Goal: Transaction & Acquisition: Subscribe to service/newsletter

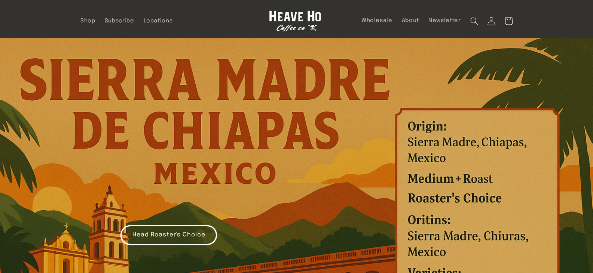
click at [489, 19] on icon at bounding box center [491, 21] width 8 height 8
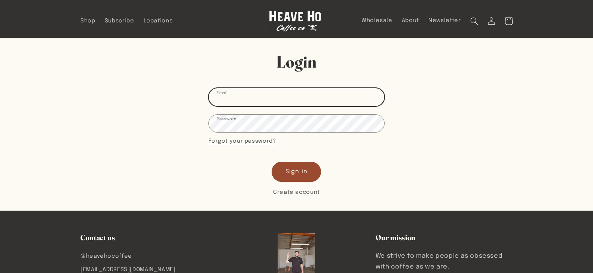
click at [289, 95] on input "Email" at bounding box center [296, 97] width 175 height 18
click at [233, 99] on input "Email" at bounding box center [296, 97] width 175 height 18
type input "[PERSON_NAME][EMAIL_ADDRESS][PERSON_NAME][DOMAIN_NAME]"
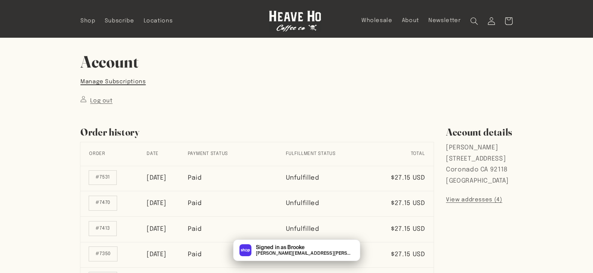
click at [119, 80] on link "Manage Subscriptions" at bounding box center [112, 82] width 65 height 10
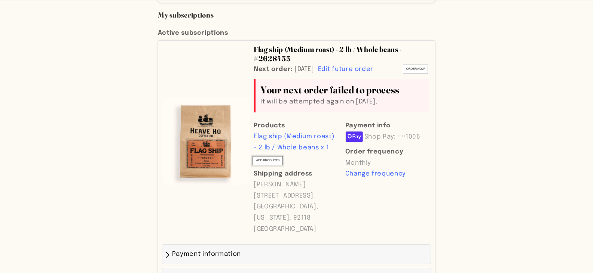
scroll to position [336, 0]
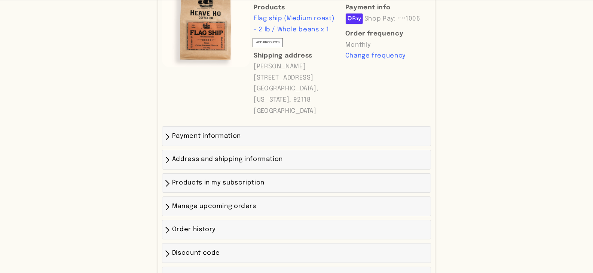
click at [259, 131] on div "Payment information" at bounding box center [296, 136] width 260 height 11
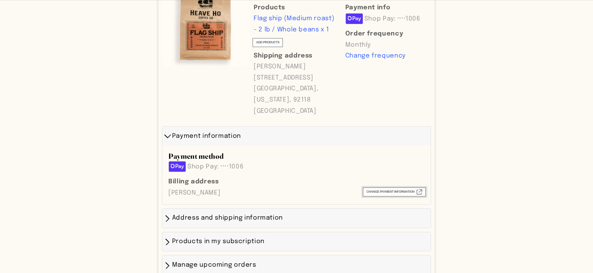
click at [402, 189] on span "Change payment information External" at bounding box center [394, 192] width 56 height 6
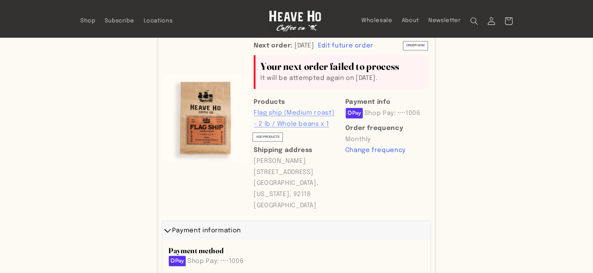
scroll to position [224, 0]
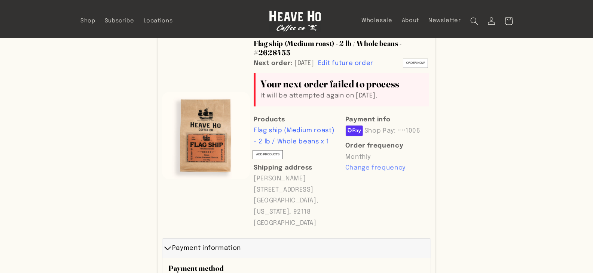
click at [362, 163] on span "Change frequency" at bounding box center [387, 168] width 84 height 11
click at [370, 166] on select "MONTHLY EVERY TWO WEEKS" at bounding box center [387, 170] width 84 height 9
click at [343, 243] on div "Payment information" at bounding box center [296, 248] width 260 height 11
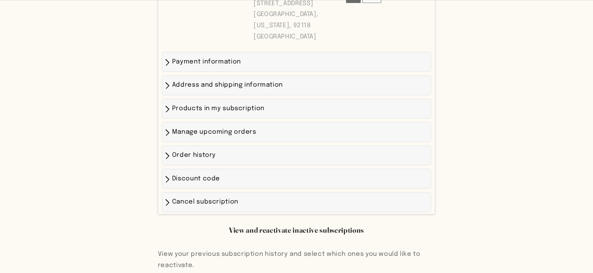
scroll to position [411, 0]
click at [215, 199] on span "Cancel subscription" at bounding box center [205, 202] width 66 height 6
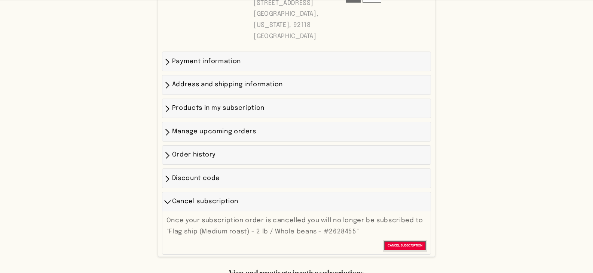
click at [404, 243] on span "Cancel subscription" at bounding box center [404, 246] width 35 height 6
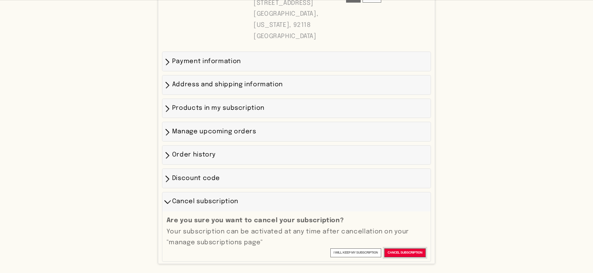
click at [393, 250] on span "Cancel subscription" at bounding box center [404, 253] width 35 height 6
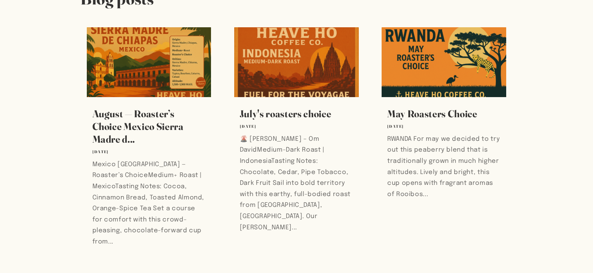
scroll to position [0, 0]
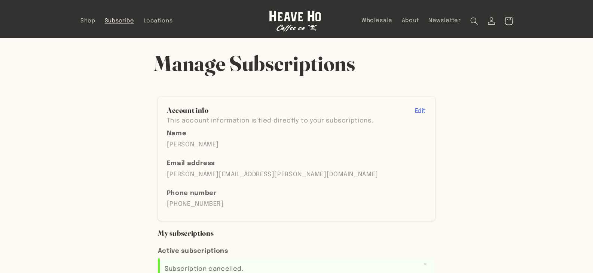
click at [110, 20] on span "Subscribe" at bounding box center [120, 21] width 30 height 7
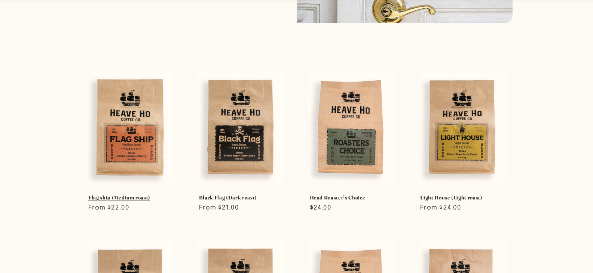
scroll to position [224, 0]
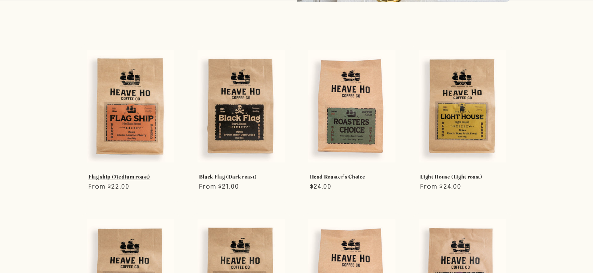
click at [116, 173] on link "Flag ship (Medium roast)" at bounding box center [130, 176] width 84 height 7
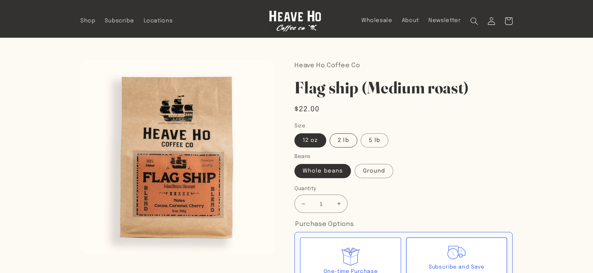
click at [337, 140] on label "2 lb" at bounding box center [342, 140] width 27 height 14
click at [330, 132] on input "2 lb" at bounding box center [330, 132] width 0 height 0
radio input "true"
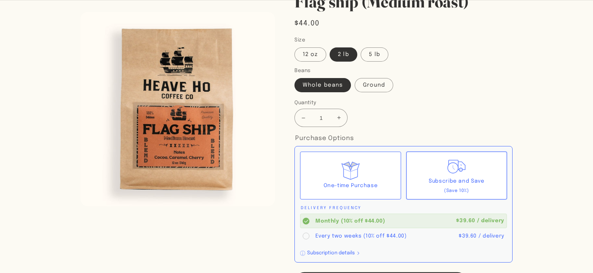
scroll to position [112, 0]
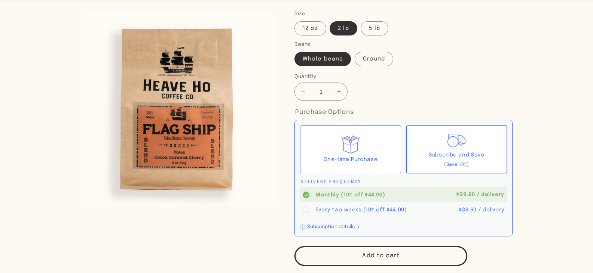
click at [432, 147] on div "Subscribe and Save (Save 10%)" at bounding box center [456, 150] width 101 height 48
click at [0, 0] on input "Subscribe and Save (Save 10%)" at bounding box center [0, 0] width 0 height 0
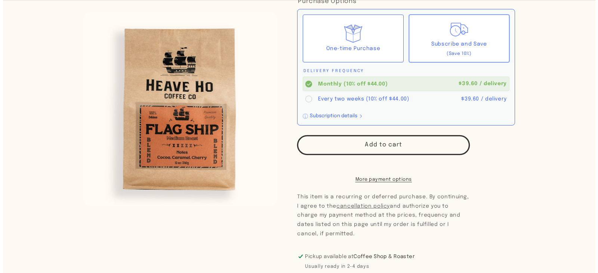
scroll to position [224, 0]
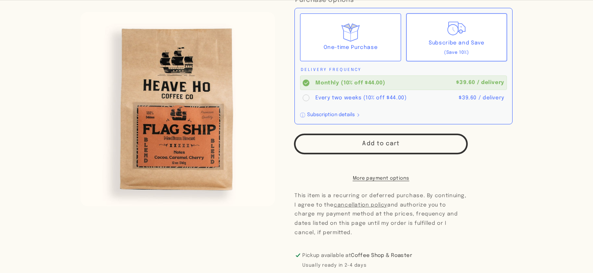
click at [411, 147] on button "Add to cart" at bounding box center [380, 144] width 173 height 20
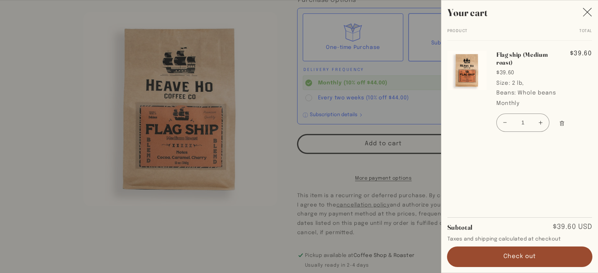
click at [526, 256] on button "Check out" at bounding box center [519, 257] width 145 height 20
